Goal: Find specific page/section: Find specific page/section

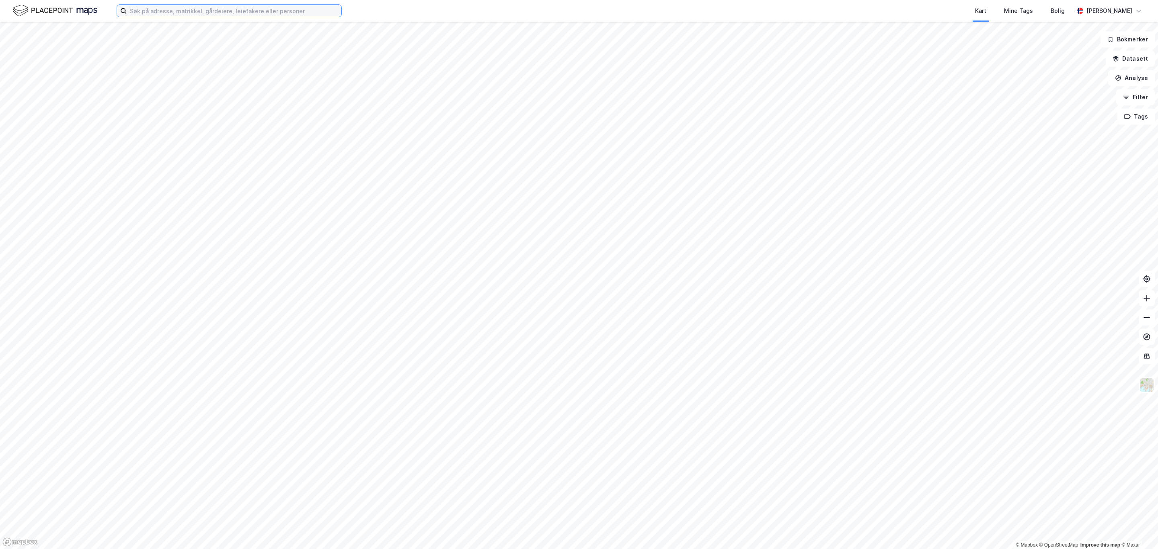
click at [221, 14] on input at bounding box center [234, 11] width 215 height 12
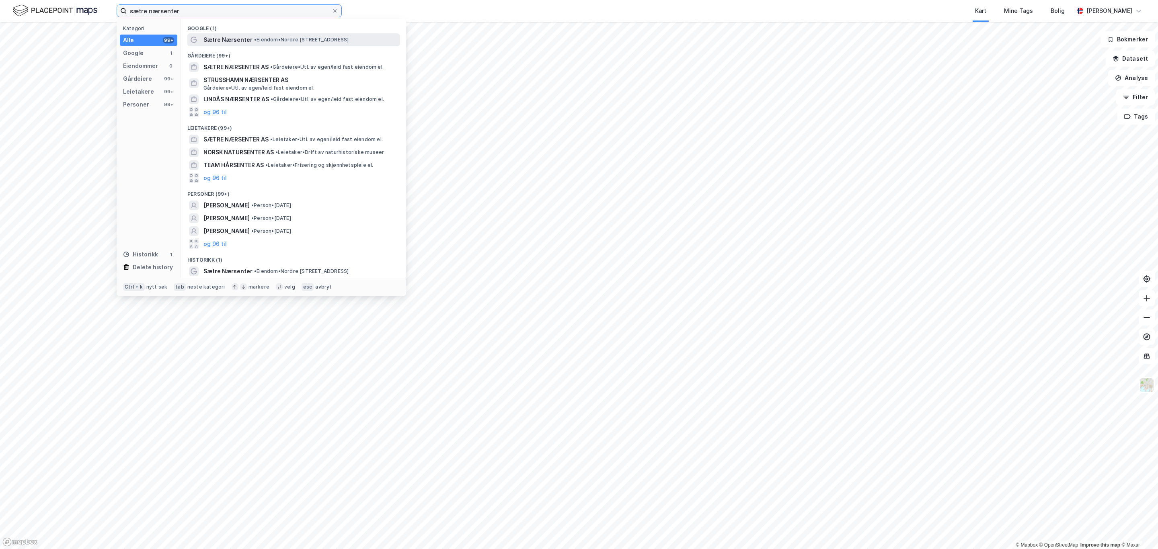
type input "sætre nærsenter"
click at [248, 40] on span "Sætre Nærsenter" at bounding box center [227, 40] width 49 height 10
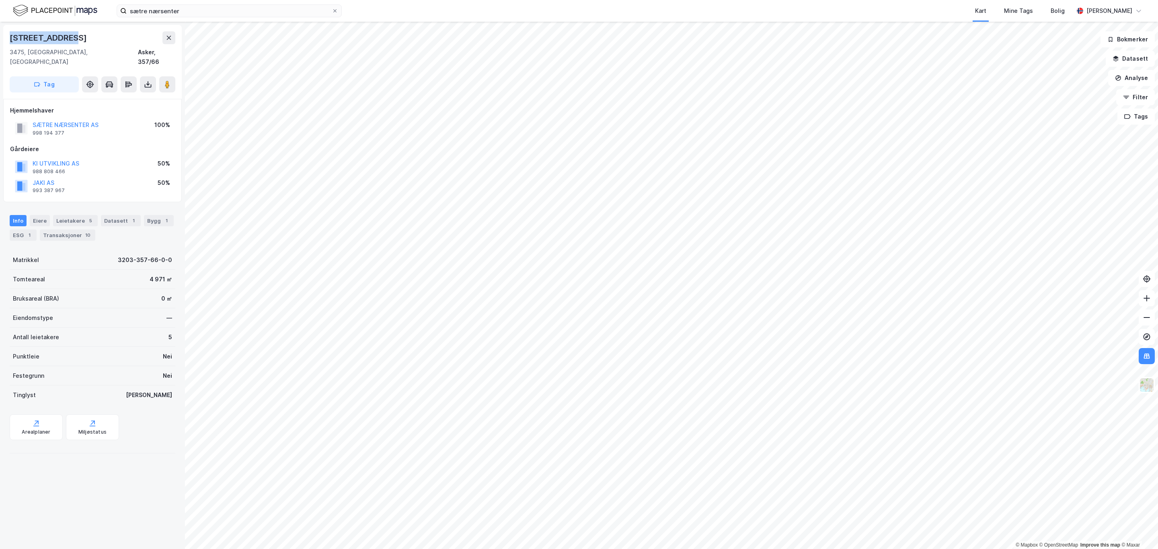
drag, startPoint x: 81, startPoint y: 35, endPoint x: 5, endPoint y: 40, distance: 76.1
click at [5, 40] on div "[STREET_ADDRESS]" at bounding box center [92, 62] width 178 height 74
copy div "[STREET_ADDRESS]"
